Goal: Information Seeking & Learning: Learn about a topic

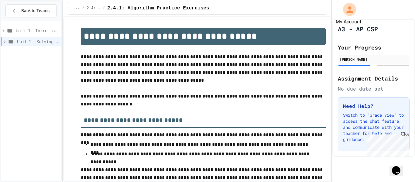
click at [337, 2] on div "My Account" at bounding box center [346, 9] width 22 height 17
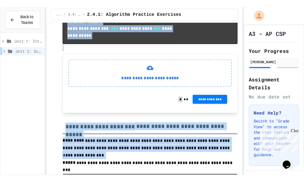
scroll to position [547, 0]
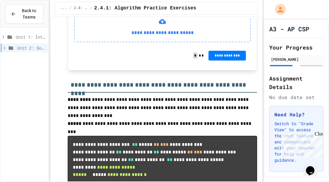
drag, startPoint x: 72, startPoint y: 60, endPoint x: 132, endPoint y: 30, distance: 67.2
click at [132, 30] on div "**********" at bounding box center [162, 1] width 189 height 1040
copy code "**********"
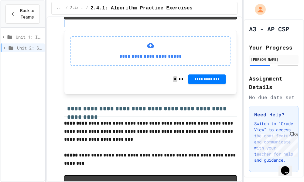
scroll to position [570, 0]
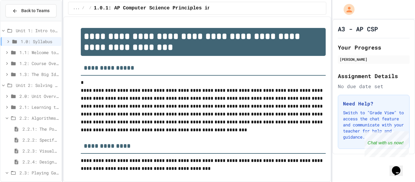
click at [46, 139] on span "2.2.2: Specifying Ideas with Pseudocode" at bounding box center [40, 140] width 36 height 6
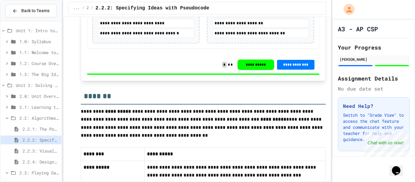
scroll to position [1419, 0]
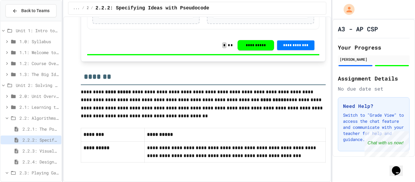
click at [50, 151] on span "2.2.3: Visualizing Logic with Flowcharts" at bounding box center [40, 151] width 36 height 6
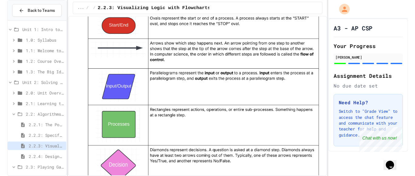
scroll to position [615, 0]
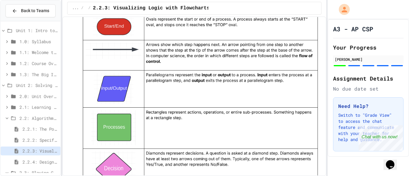
drag, startPoint x: 2, startPoint y: 13, endPoint x: -8, endPoint y: 16, distance: 11.0
click at [0, 16] on html "**********" at bounding box center [204, 88] width 409 height 176
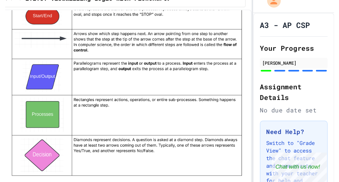
scroll to position [0, 0]
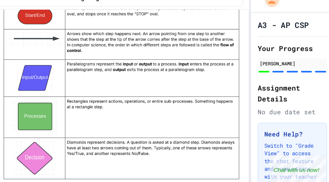
click at [142, 84] on img at bounding box center [162, 77] width 189 height 147
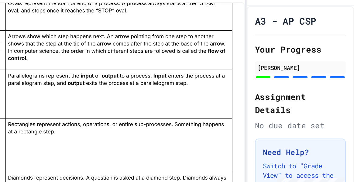
click at [205, 70] on img at bounding box center [174, 85] width 205 height 160
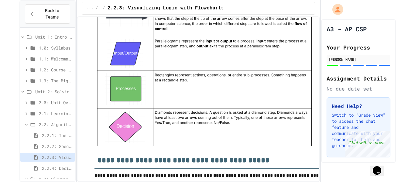
scroll to position [620, 0]
